Goal: Task Accomplishment & Management: Manage account settings

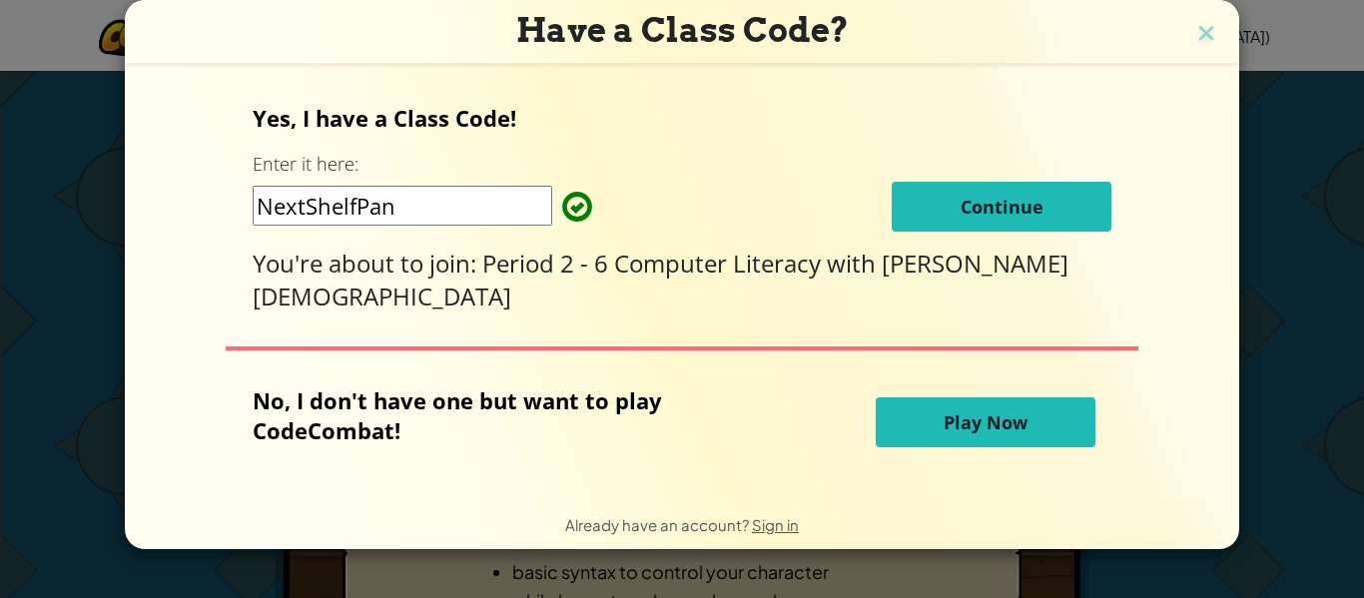
click at [960, 213] on span "Continue" at bounding box center [1001, 207] width 83 height 24
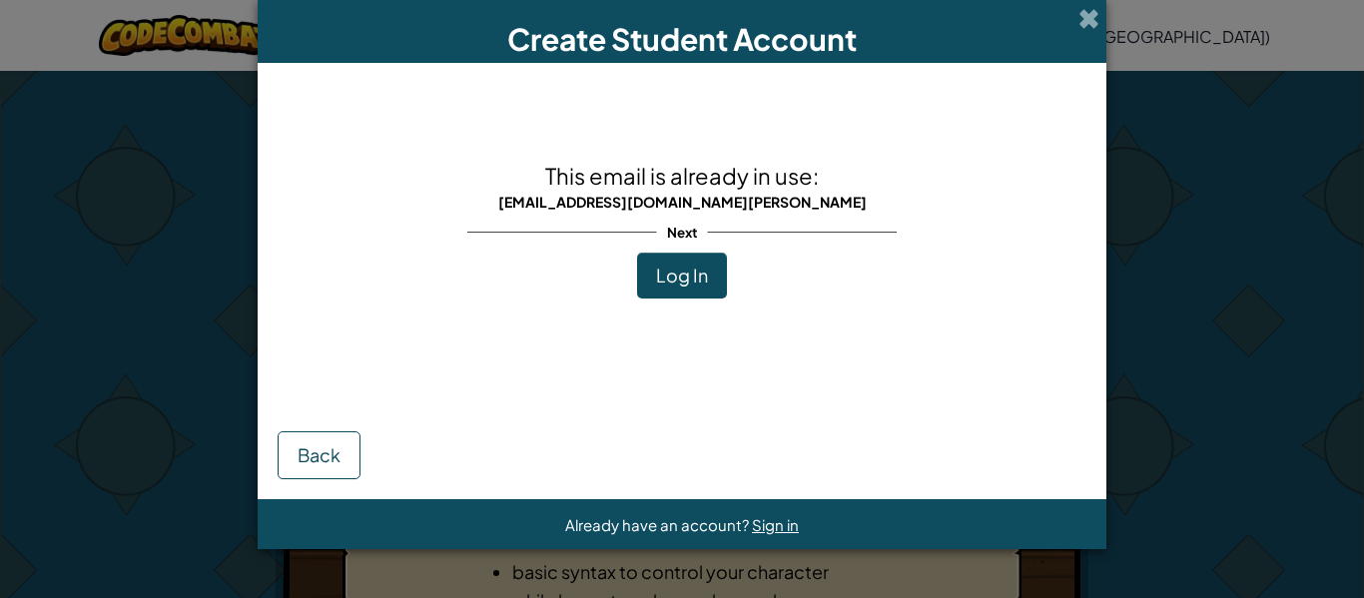
click at [688, 282] on span "Log In" at bounding box center [682, 275] width 52 height 23
